Goal: Transaction & Acquisition: Book appointment/travel/reservation

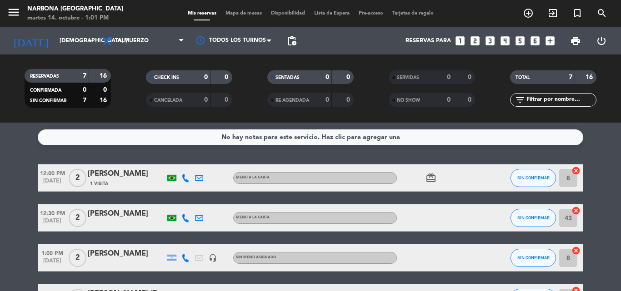
click at [503, 40] on icon "looks_4" at bounding box center [505, 41] width 12 height 12
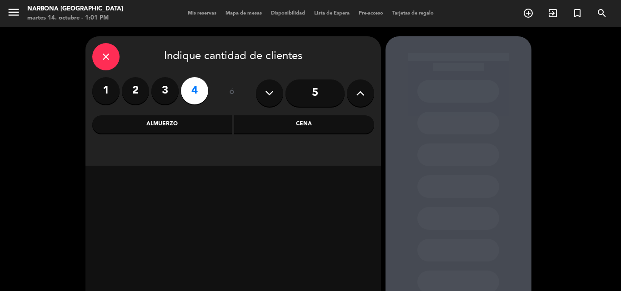
click at [156, 127] on div "Almuerzo" at bounding box center [162, 124] width 140 height 18
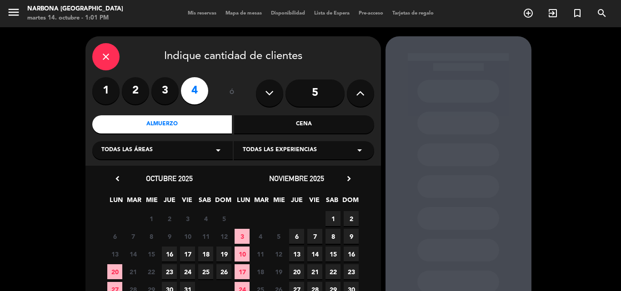
click at [350, 179] on icon "chevron_right" at bounding box center [349, 179] width 10 height 10
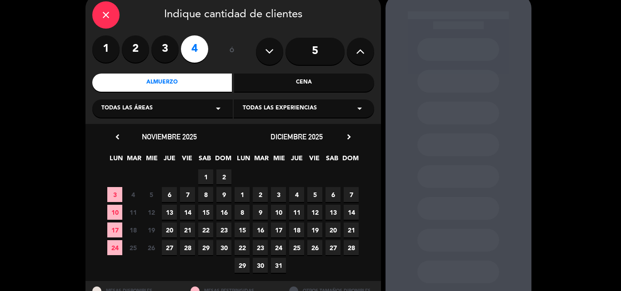
scroll to position [45, 0]
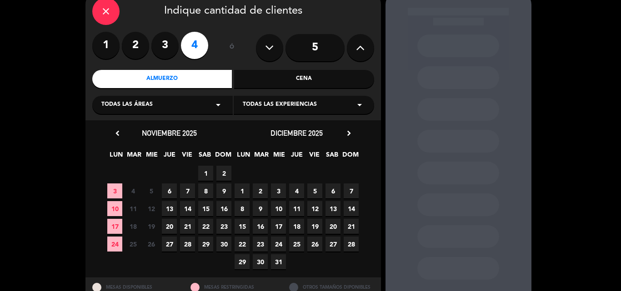
click at [239, 261] on span "29" at bounding box center [242, 262] width 15 height 15
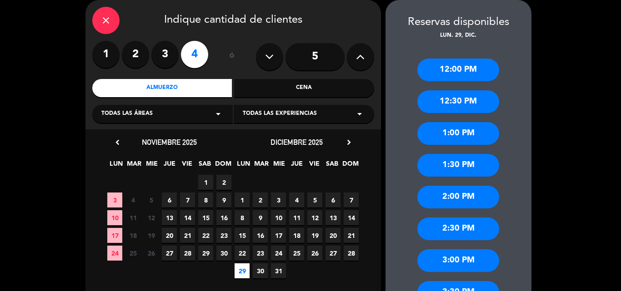
click at [457, 195] on div "2:00 PM" at bounding box center [458, 197] width 82 height 23
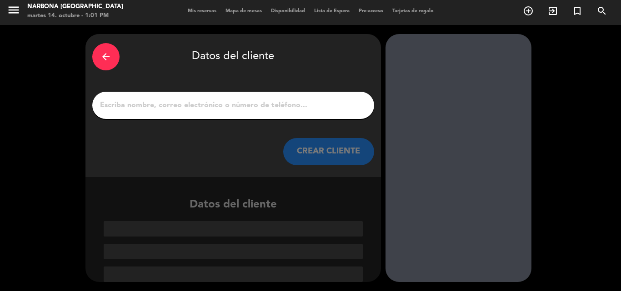
scroll to position [2, 0]
click at [246, 110] on div at bounding box center [233, 105] width 282 height 27
click at [249, 101] on input "1" at bounding box center [233, 105] width 268 height 13
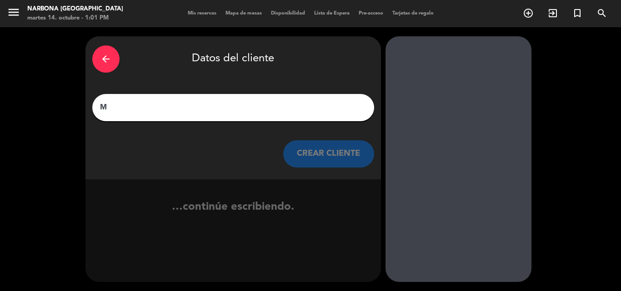
scroll to position [0, 0]
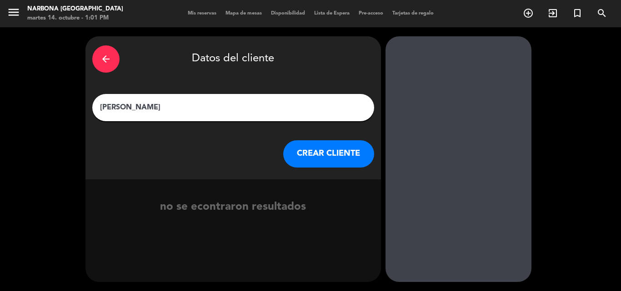
type input "[PERSON_NAME]"
click at [338, 160] on button "CREAR CLIENTE" at bounding box center [328, 153] width 91 height 27
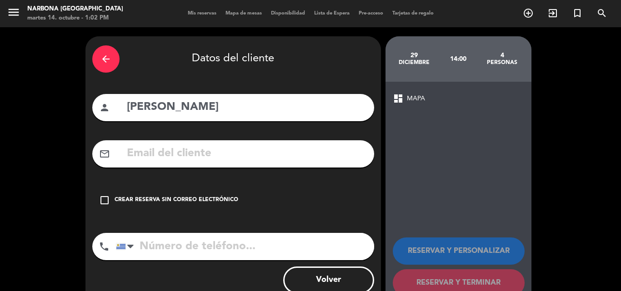
click at [278, 155] on input "text" at bounding box center [246, 154] width 241 height 19
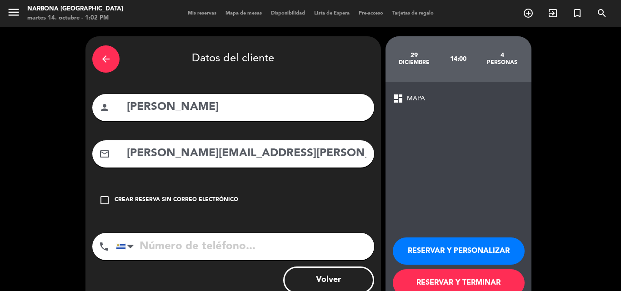
type input "[PERSON_NAME][EMAIL_ADDRESS][PERSON_NAME][DOMAIN_NAME]"
click at [449, 277] on button "RESERVAR Y TERMINAR" at bounding box center [459, 282] width 132 height 27
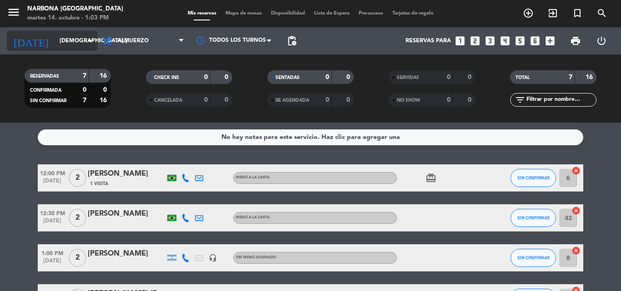
click at [55, 42] on input "[DEMOGRAPHIC_DATA] [DATE]" at bounding box center [93, 40] width 77 height 15
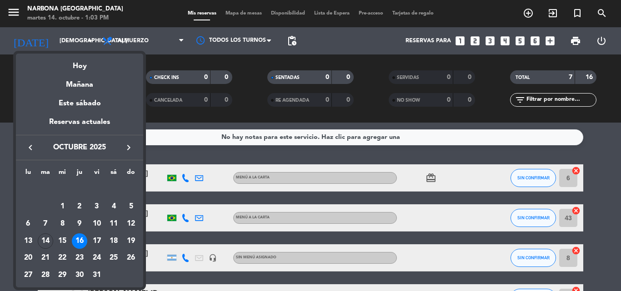
click at [128, 150] on icon "keyboard_arrow_right" at bounding box center [128, 147] width 11 height 11
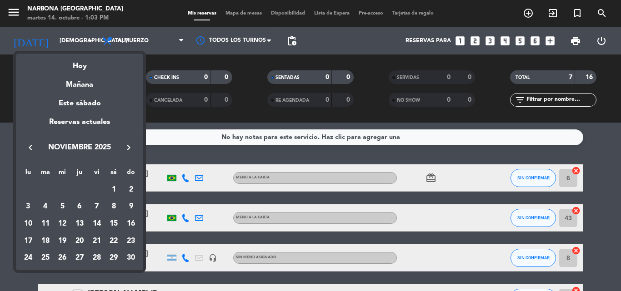
click at [128, 150] on icon "keyboard_arrow_right" at bounding box center [128, 147] width 11 height 11
click at [46, 275] on div "30" at bounding box center [45, 275] width 15 height 15
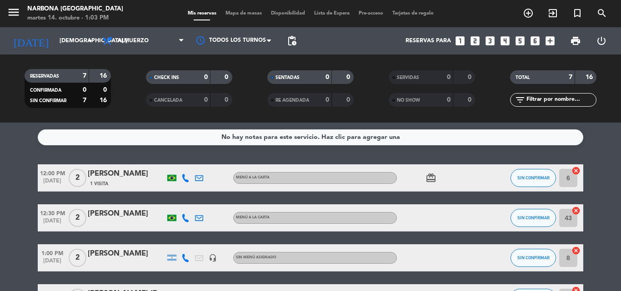
type input "[DATE] dic."
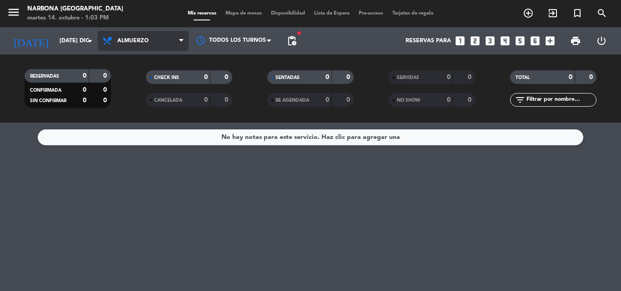
click at [144, 38] on span "Almuerzo" at bounding box center [132, 41] width 31 height 6
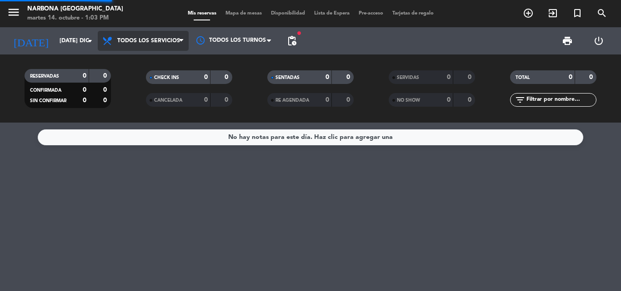
click at [157, 65] on div "menu Narbona [GEOGRAPHIC_DATA] martes 14. octubre - 1:03 PM Mis reservas Mapa d…" at bounding box center [310, 61] width 621 height 123
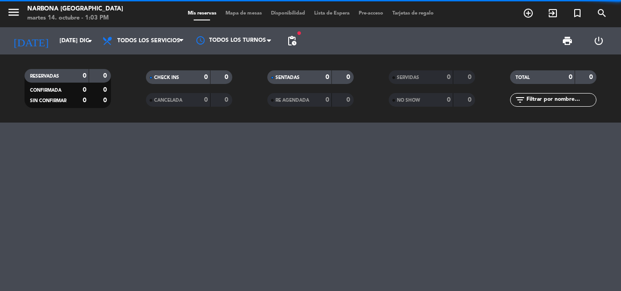
click at [297, 33] on span "fiber_manual_record" at bounding box center [298, 32] width 5 height 5
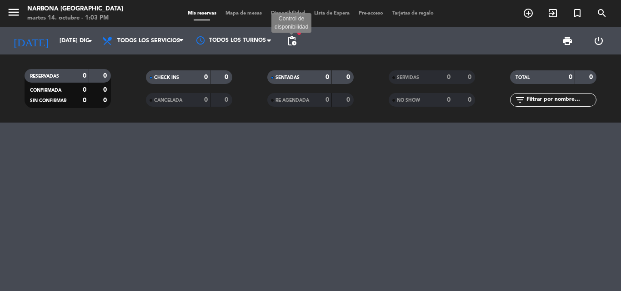
click at [294, 41] on span "pending_actions" at bounding box center [291, 40] width 11 height 11
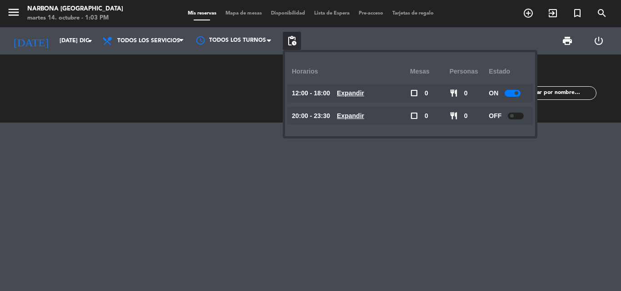
click at [364, 94] on u "Expandir" at bounding box center [350, 93] width 27 height 7
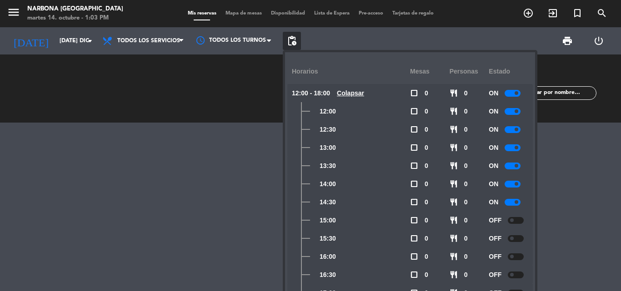
click at [215, 150] on div at bounding box center [310, 207] width 621 height 169
